Goal: Transaction & Acquisition: Purchase product/service

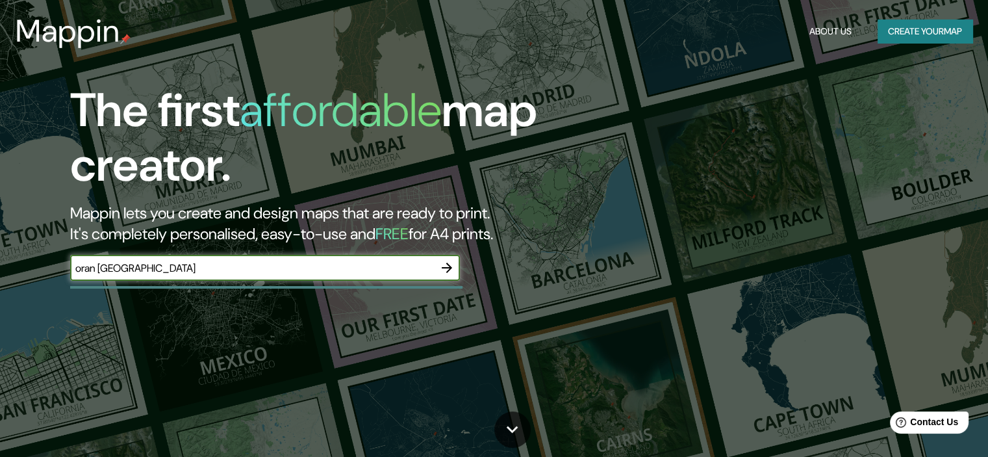
type input "oran [GEOGRAPHIC_DATA]"
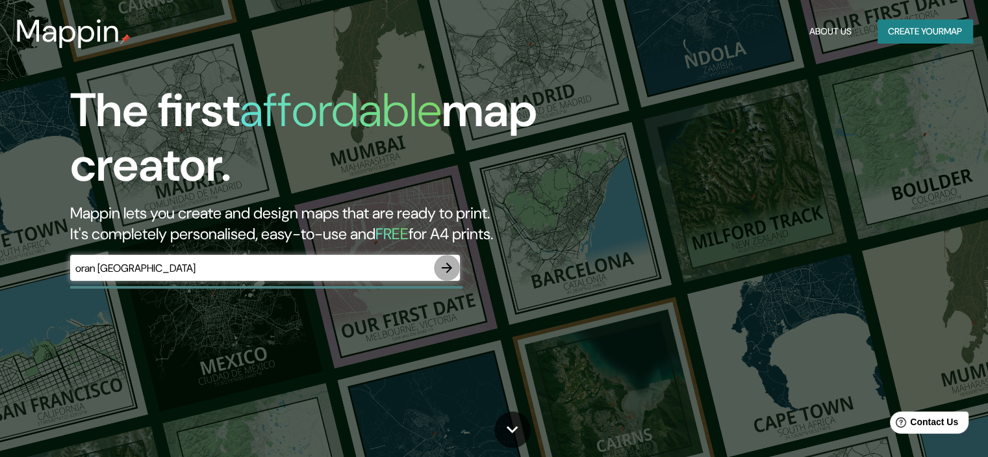
click at [445, 267] on icon "button" at bounding box center [447, 267] width 10 height 10
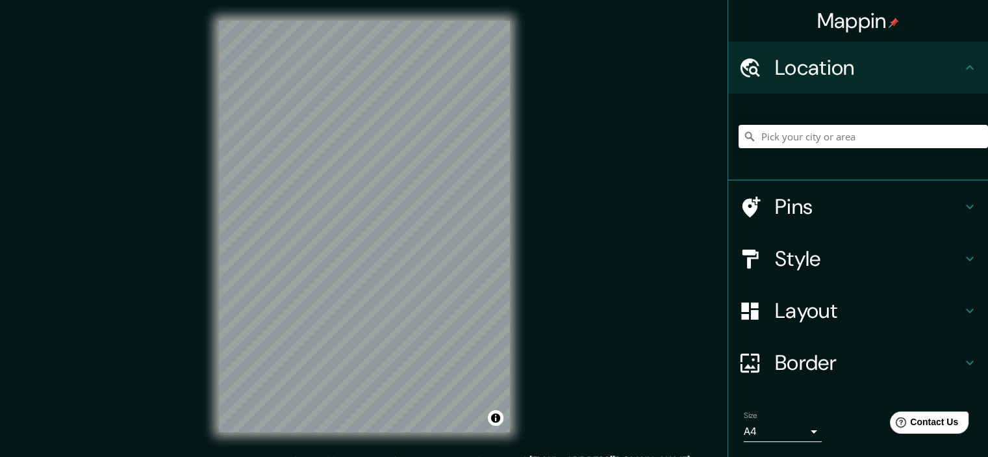
click at [773, 127] on input "Pick your city or area" at bounding box center [863, 136] width 249 height 23
click at [798, 196] on h4 "Pins" at bounding box center [868, 207] width 187 height 26
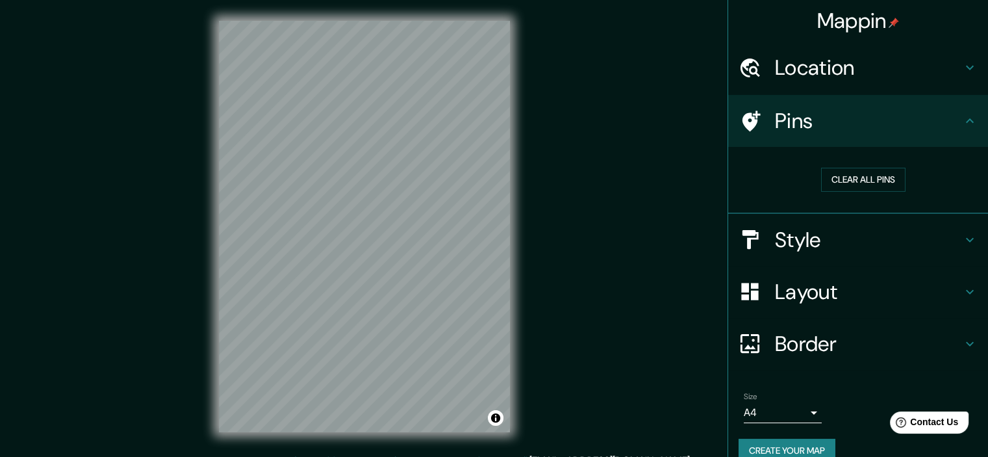
click at [954, 112] on div "Pins" at bounding box center [858, 121] width 260 height 52
click at [867, 121] on h4 "Pins" at bounding box center [868, 121] width 187 height 26
click at [863, 184] on button "Clear all pins" at bounding box center [863, 180] width 84 height 24
click at [819, 138] on div "Pins" at bounding box center [858, 121] width 260 height 52
click at [775, 123] on h4 "Pins" at bounding box center [868, 121] width 187 height 26
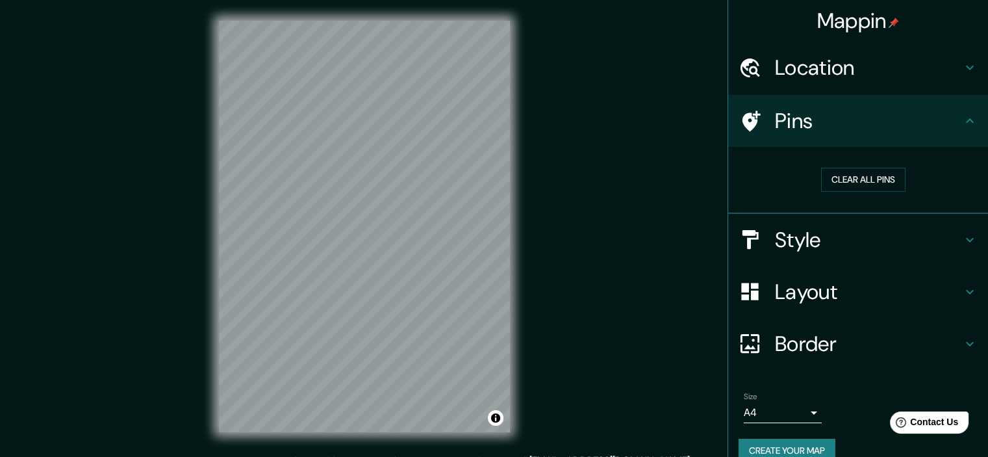
click at [775, 123] on h4 "Pins" at bounding box center [868, 121] width 187 height 26
click at [850, 181] on button "Clear all pins" at bounding box center [863, 180] width 84 height 24
click at [874, 81] on div "Location" at bounding box center [858, 68] width 260 height 52
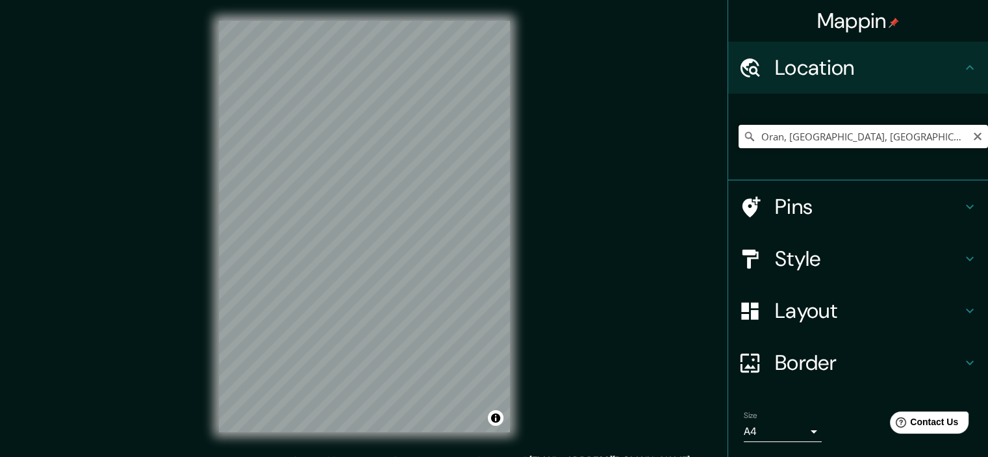
click at [852, 131] on input "Oran, [GEOGRAPHIC_DATA], [GEOGRAPHIC_DATA]" at bounding box center [863, 136] width 249 height 23
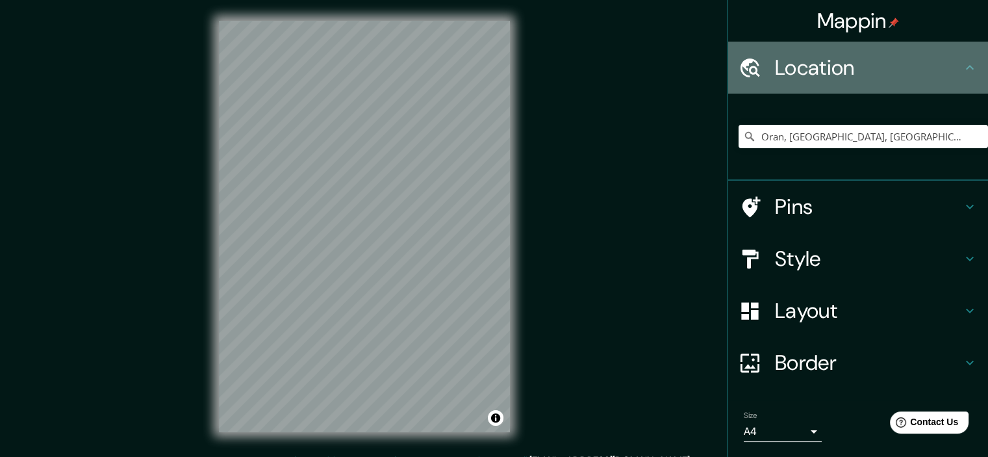
click at [962, 72] on icon at bounding box center [970, 68] width 16 height 16
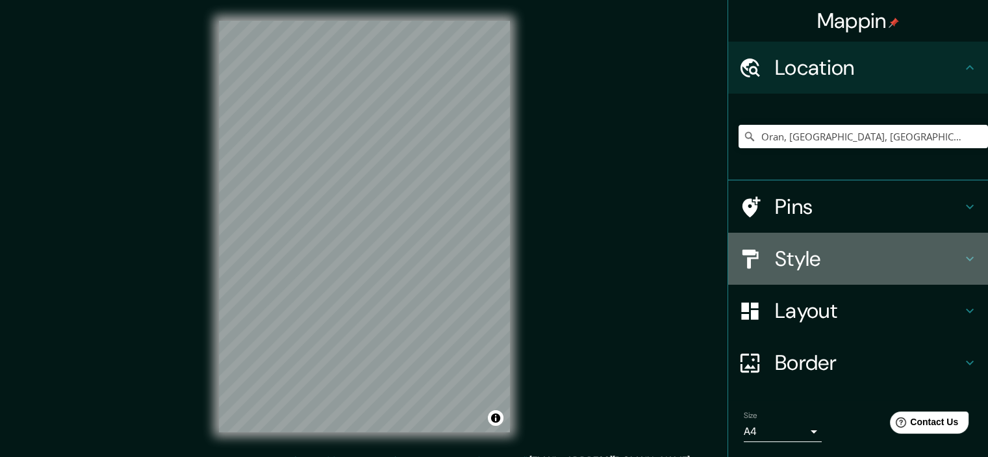
click at [799, 264] on h4 "Style" at bounding box center [868, 259] width 187 height 26
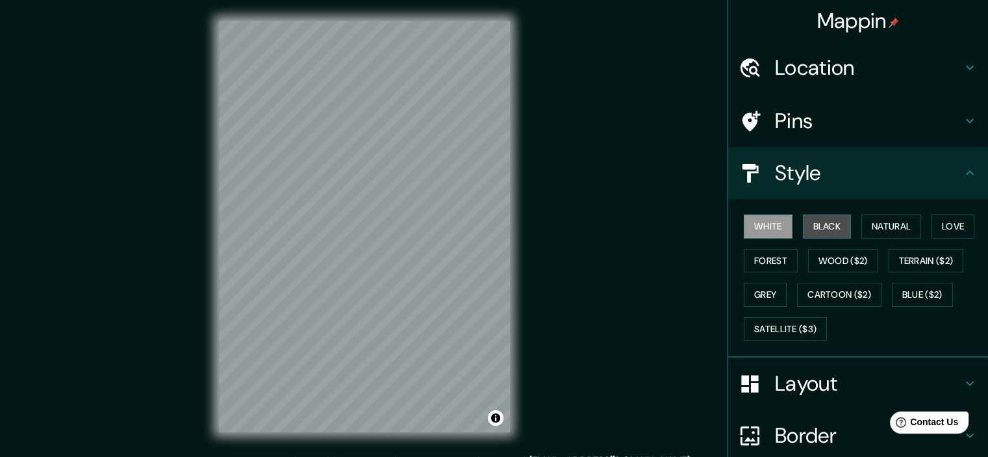
click at [819, 223] on button "Black" at bounding box center [827, 226] width 49 height 24
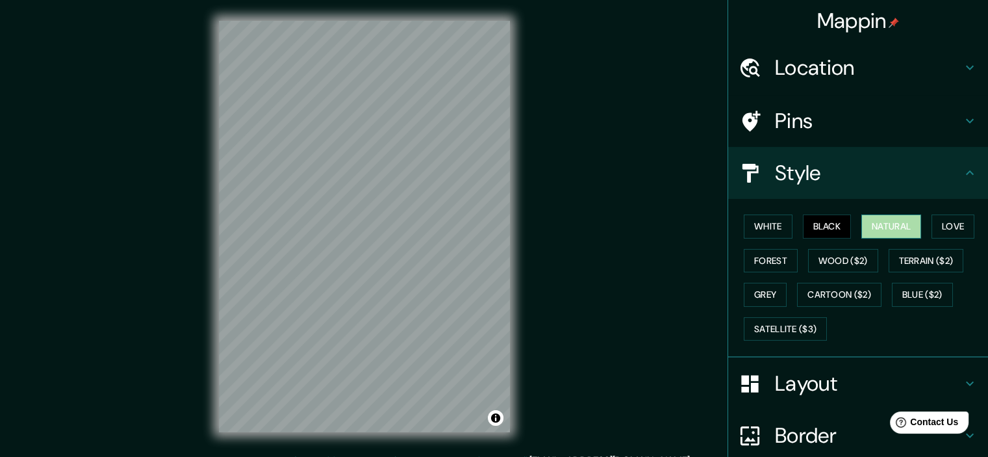
click at [861, 223] on button "Natural" at bounding box center [891, 226] width 60 height 24
click at [817, 228] on button "Black" at bounding box center [827, 226] width 49 height 24
click at [772, 253] on button "Forest" at bounding box center [771, 261] width 54 height 24
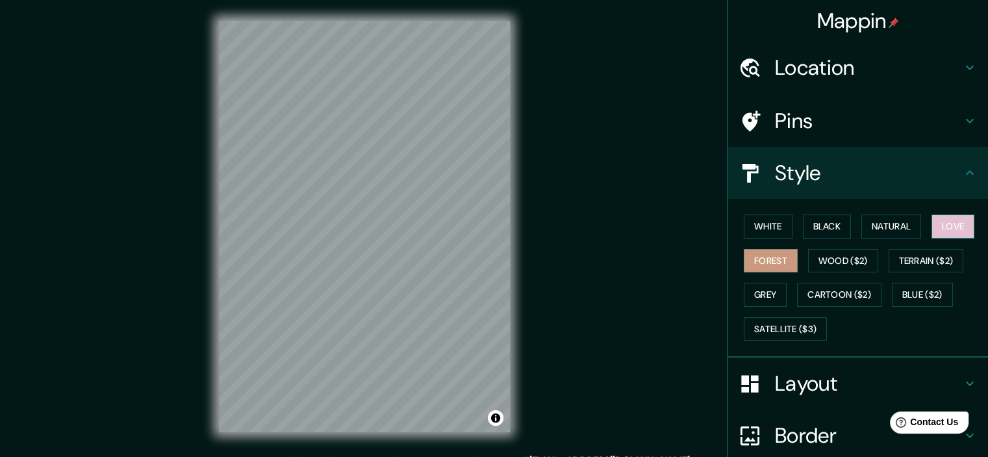
click at [952, 228] on button "Love" at bounding box center [953, 226] width 43 height 24
click at [767, 231] on button "White" at bounding box center [768, 226] width 49 height 24
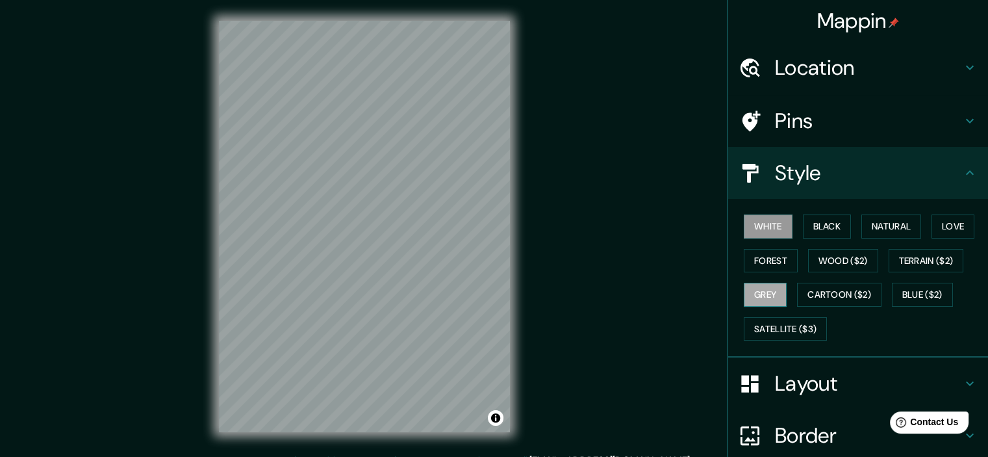
click at [754, 286] on button "Grey" at bounding box center [765, 295] width 43 height 24
click at [821, 285] on button "Cartoon ($2)" at bounding box center [839, 295] width 84 height 24
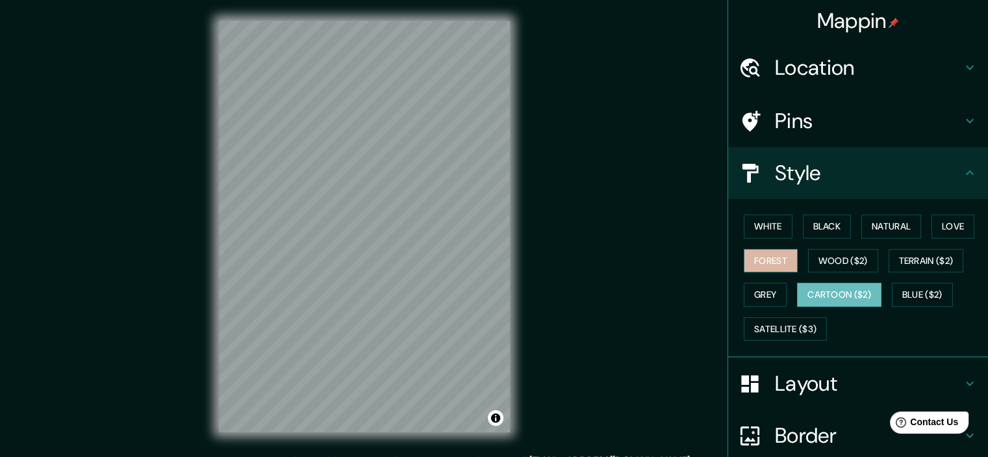
click at [772, 254] on button "Forest" at bounding box center [771, 261] width 54 height 24
click at [813, 232] on button "Black" at bounding box center [827, 226] width 49 height 24
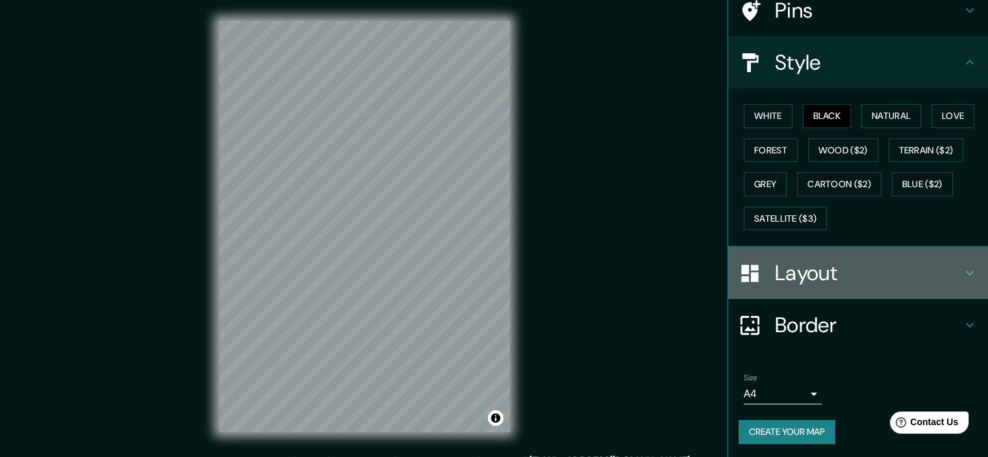
click at [830, 280] on h4 "Layout" at bounding box center [868, 273] width 187 height 26
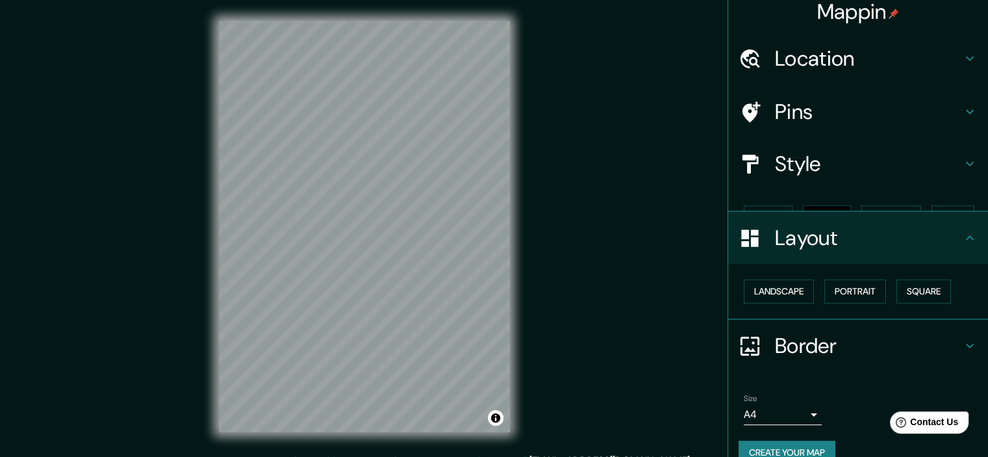
scroll to position [9, 0]
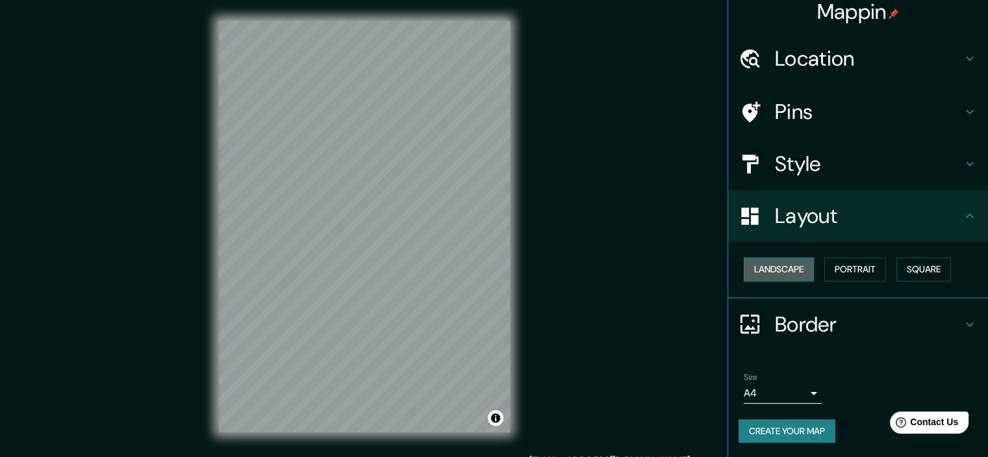
click at [787, 275] on button "Landscape" at bounding box center [779, 269] width 70 height 24
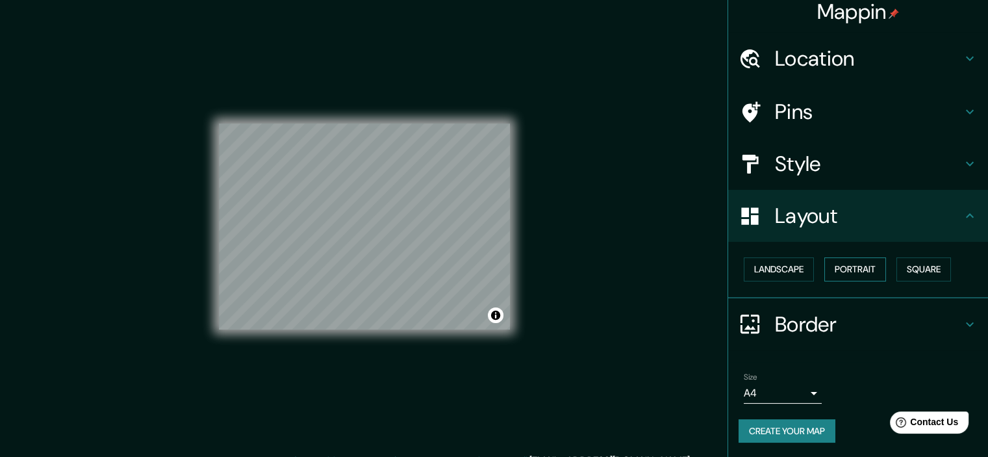
click at [842, 267] on button "Portrait" at bounding box center [855, 269] width 62 height 24
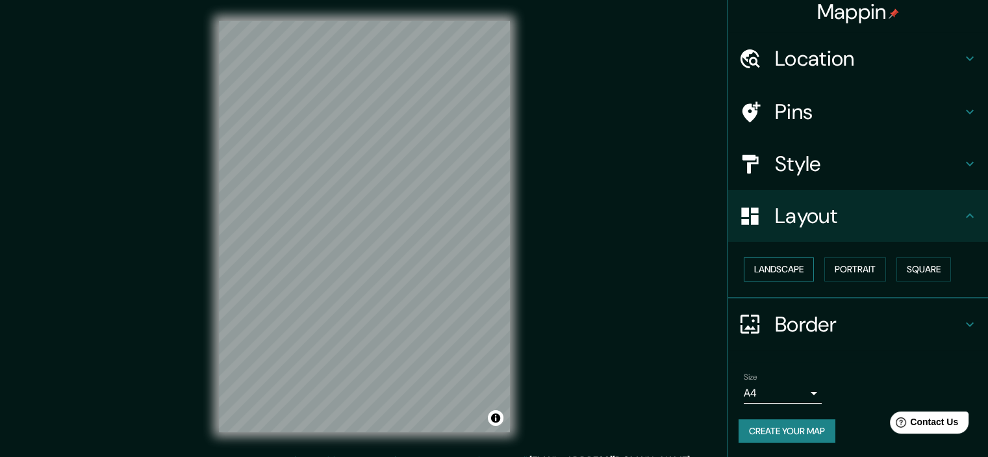
click at [796, 267] on button "Landscape" at bounding box center [779, 269] width 70 height 24
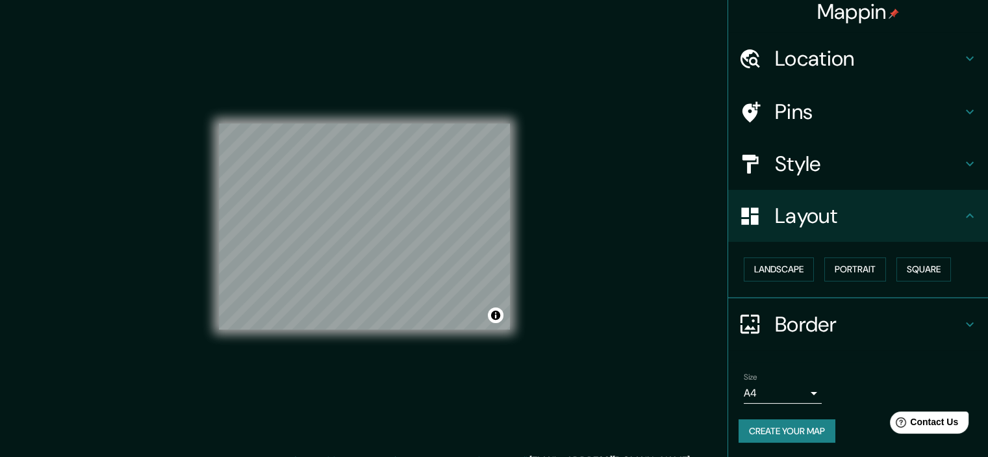
click at [807, 322] on h4 "Border" at bounding box center [868, 324] width 187 height 26
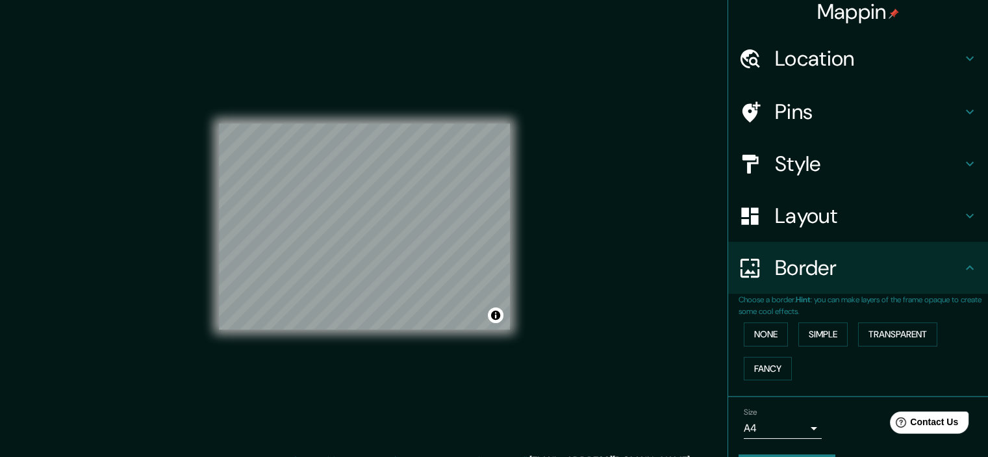
click at [811, 297] on p "Choose a border. Hint : you can make layers of the frame opaque to create some …" at bounding box center [863, 305] width 249 height 23
click at [805, 108] on h4 "Pins" at bounding box center [868, 112] width 187 height 26
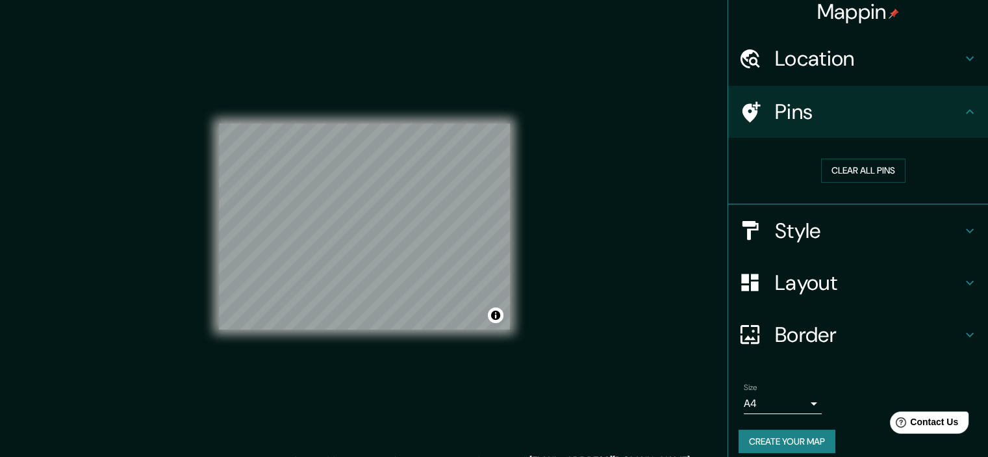
click at [348, 399] on div "© Mapbox © OpenStreetMap Improve this map" at bounding box center [364, 226] width 291 height 411
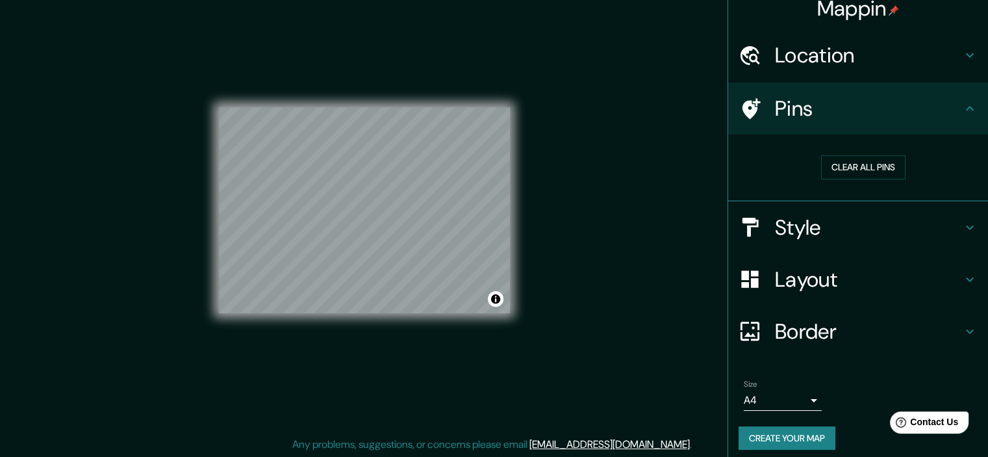
scroll to position [0, 0]
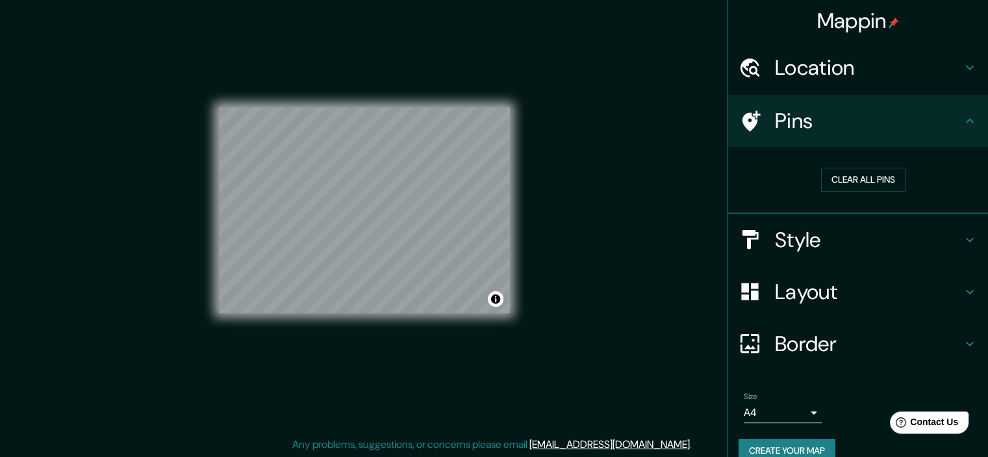
click at [822, 90] on div "Location" at bounding box center [858, 68] width 260 height 52
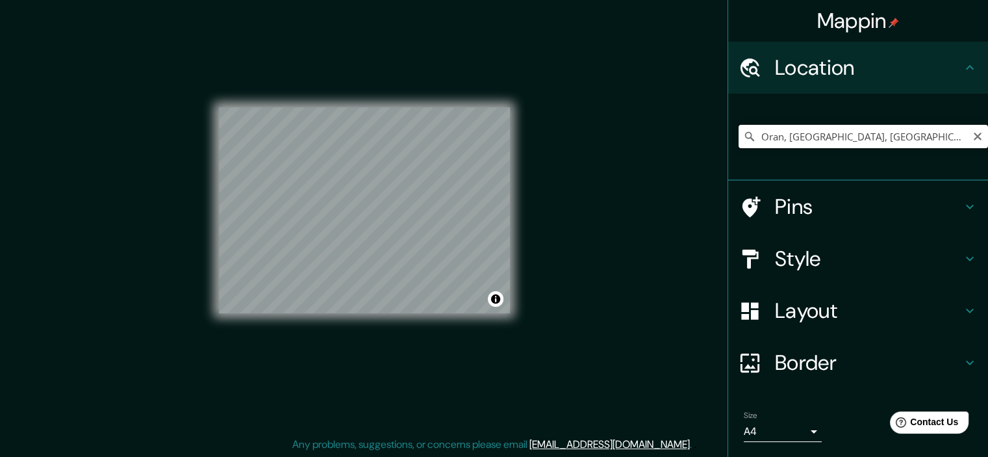
click at [822, 129] on input "Oran, [GEOGRAPHIC_DATA], [GEOGRAPHIC_DATA]" at bounding box center [863, 136] width 249 height 23
click at [845, 136] on input "Oran, [GEOGRAPHIC_DATA], [GEOGRAPHIC_DATA]" at bounding box center [863, 136] width 249 height 23
click at [847, 133] on input "Oran, [GEOGRAPHIC_DATA], [GEOGRAPHIC_DATA]" at bounding box center [863, 136] width 249 height 23
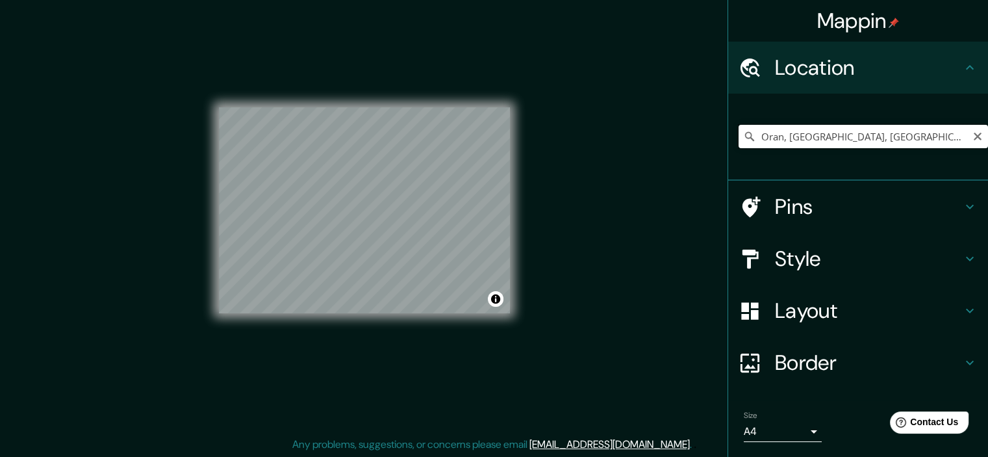
click at [847, 133] on input "Oran, [GEOGRAPHIC_DATA], [GEOGRAPHIC_DATA]" at bounding box center [863, 136] width 249 height 23
paste input "PC9J+3J Bir El Djir"
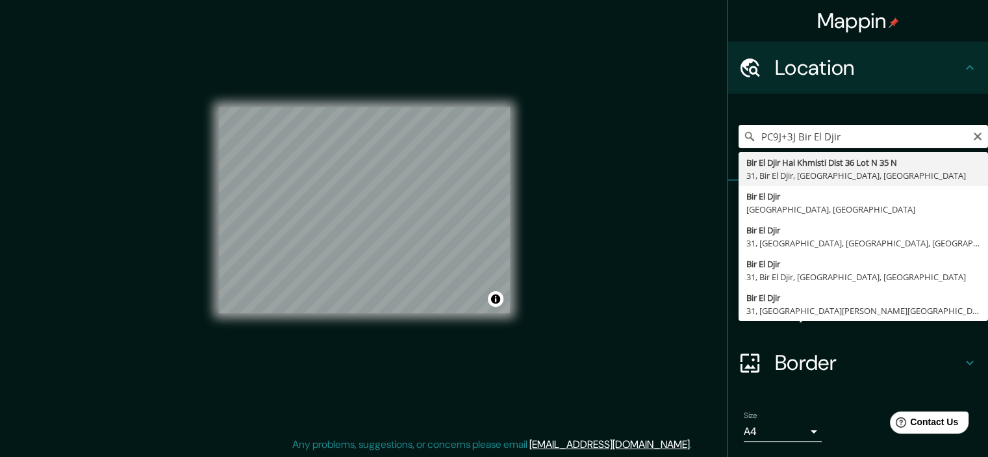
click at [874, 134] on input "PC9J+3J Bir El Djir" at bounding box center [863, 136] width 249 height 23
paste input "VISTAL - Sport, bien-être & esthétique"
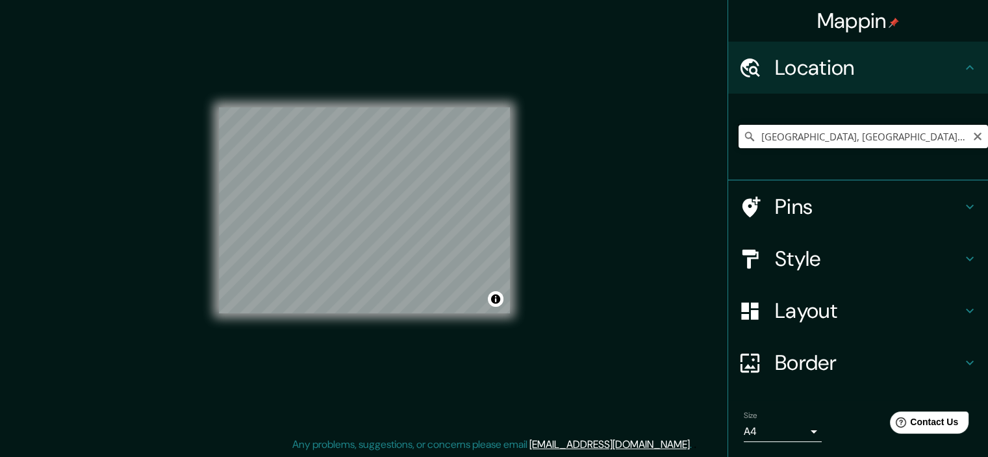
click at [909, 131] on input "[GEOGRAPHIC_DATA], [GEOGRAPHIC_DATA], [GEOGRAPHIC_DATA]" at bounding box center [863, 136] width 249 height 23
paste input "VISTAL - Sport, bien-être & esthétique"
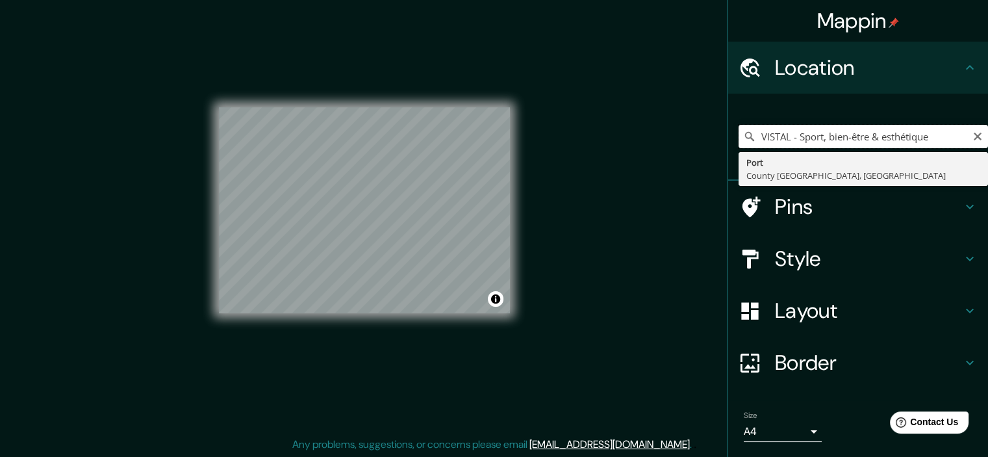
drag, startPoint x: 819, startPoint y: 138, endPoint x: 977, endPoint y: 140, distance: 158.5
click at [976, 140] on input "VISTAL - Sport, bien-être & esthétique" at bounding box center [863, 136] width 249 height 23
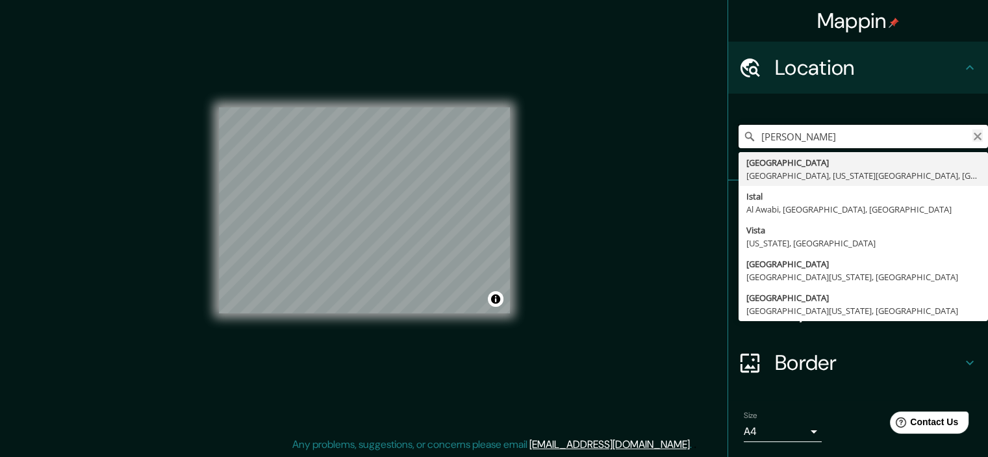
type input "[PERSON_NAME]"
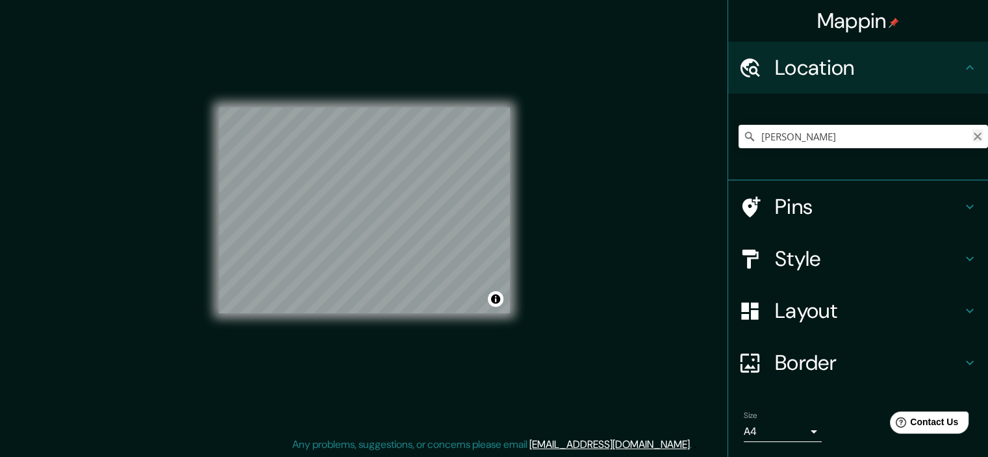
click at [973, 134] on icon "Clear" at bounding box center [978, 136] width 10 height 10
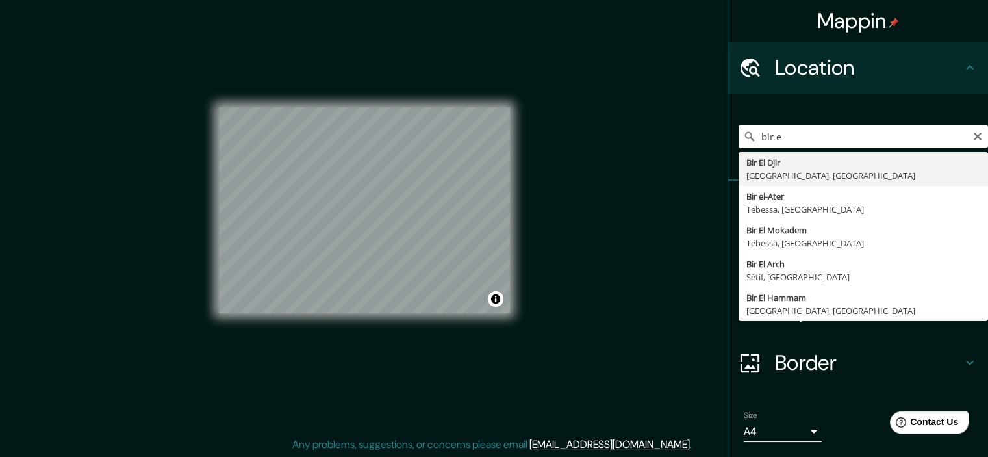
type input "Bir El Djir, [GEOGRAPHIC_DATA], [GEOGRAPHIC_DATA]"
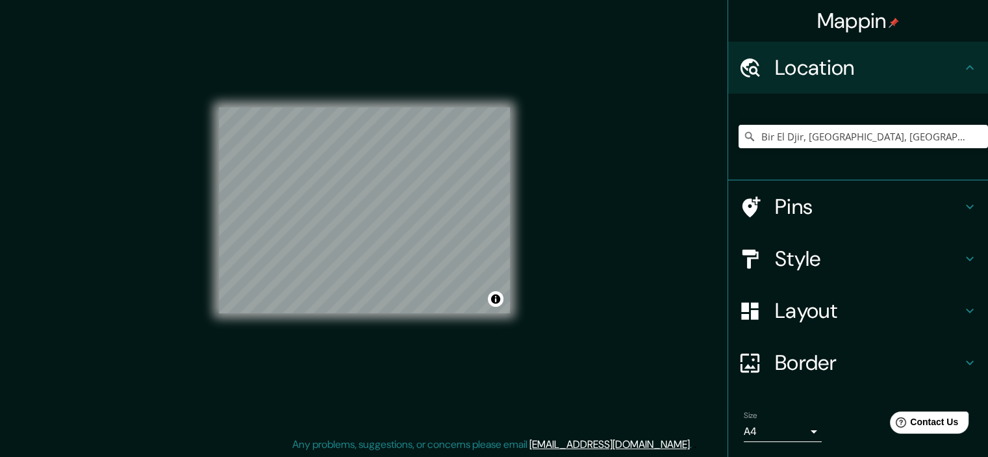
click at [446, 327] on div "© Mapbox © OpenStreetMap Improve this map" at bounding box center [364, 210] width 291 height 411
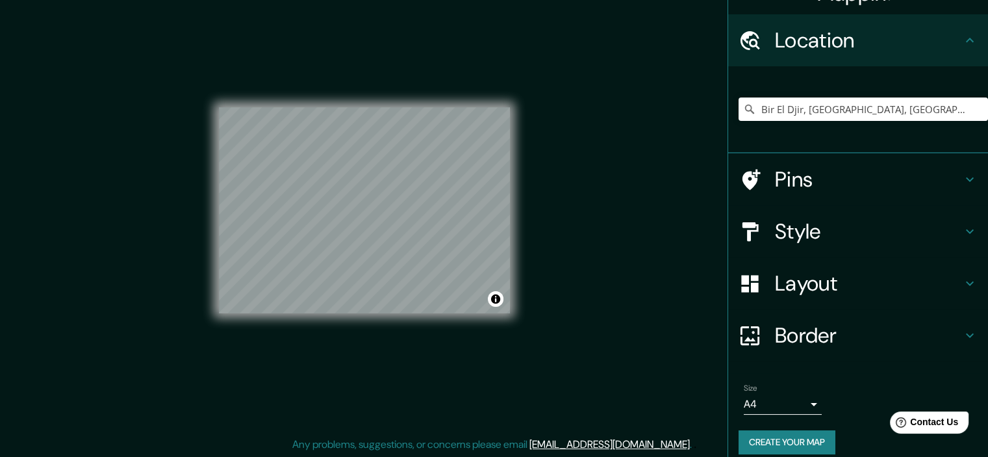
scroll to position [39, 0]
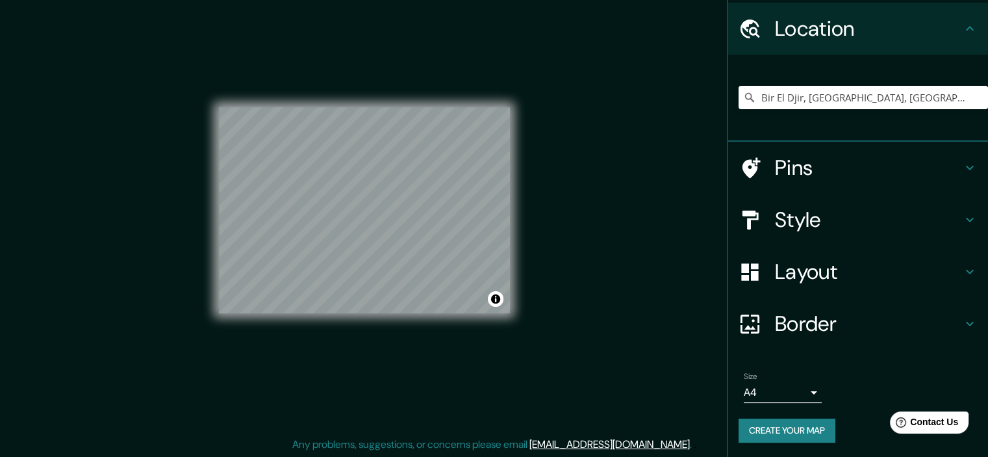
click at [801, 439] on button "Create your map" at bounding box center [787, 430] width 97 height 24
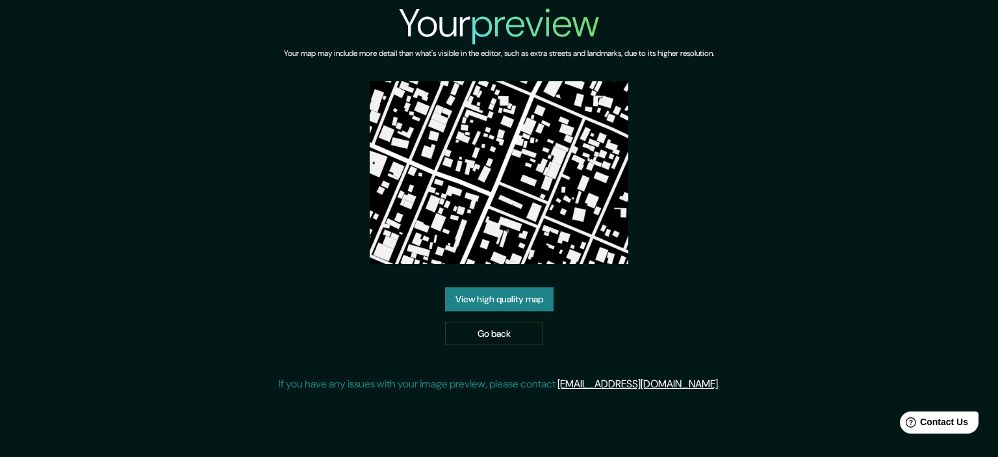
click at [505, 182] on img at bounding box center [499, 172] width 258 height 183
